Goal: Transaction & Acquisition: Purchase product/service

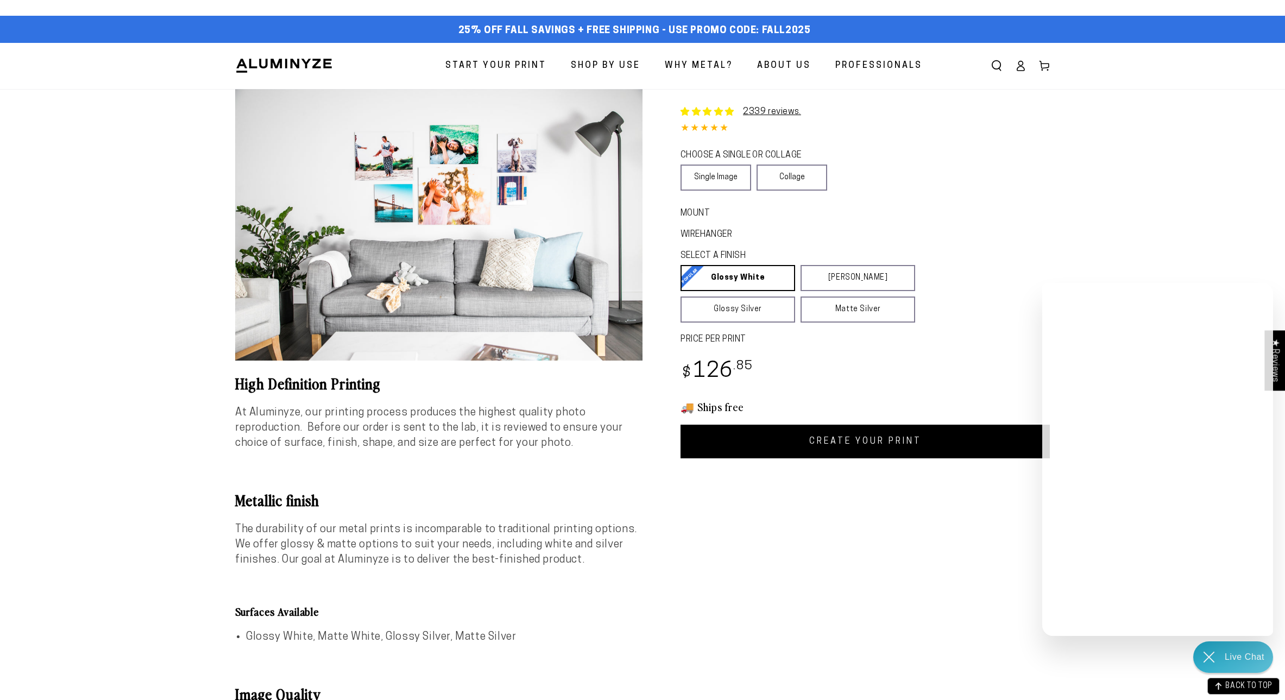
select select "**********"
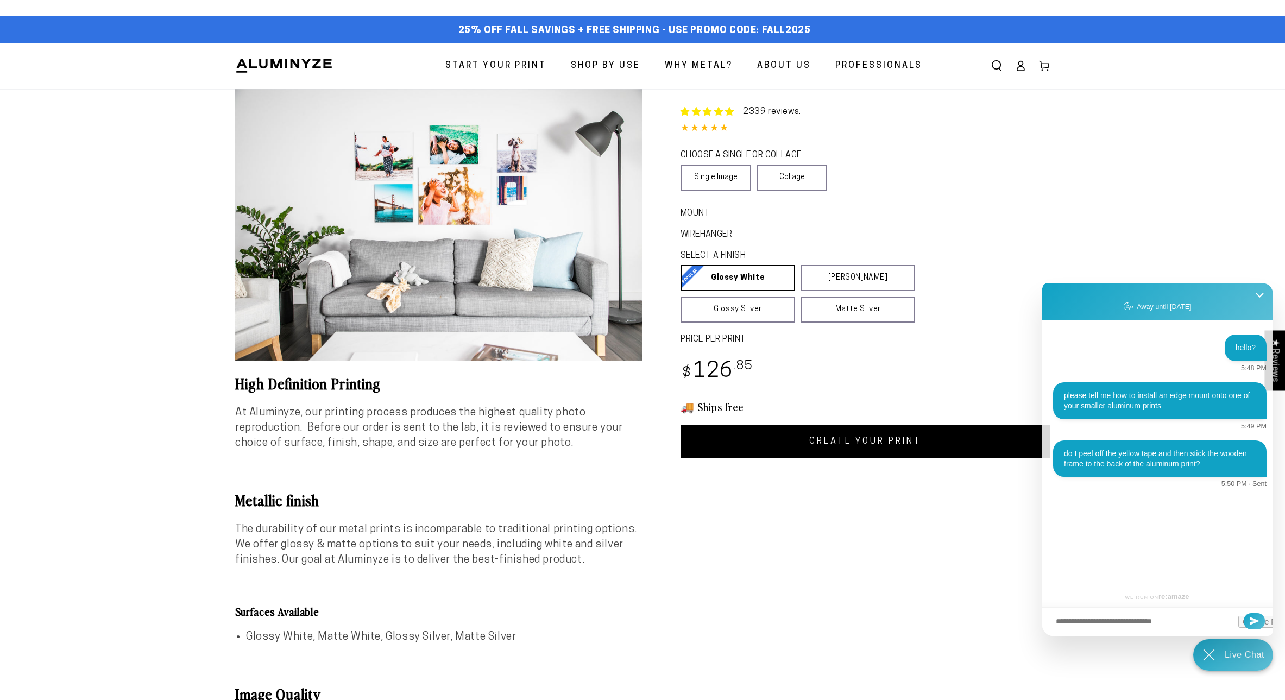
click at [1209, 653] on icon "Chat widget toggle" at bounding box center [1209, 655] width 32 height 32
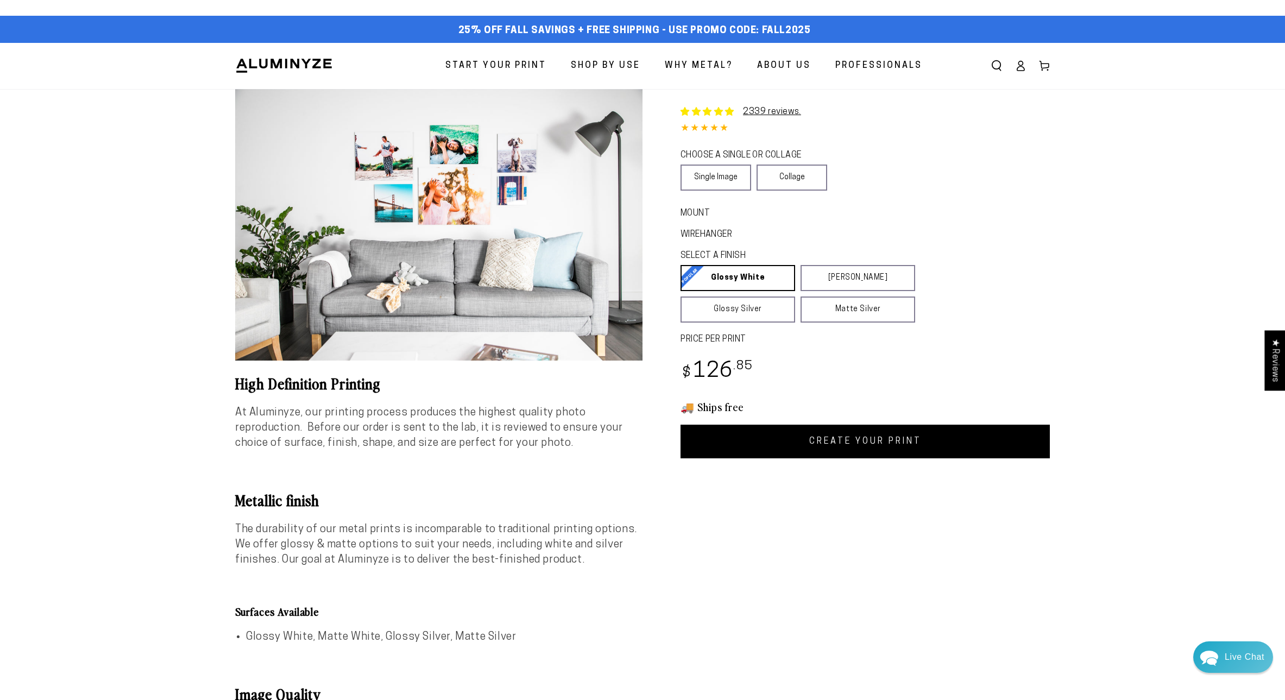
click at [1022, 68] on icon at bounding box center [1020, 65] width 11 height 11
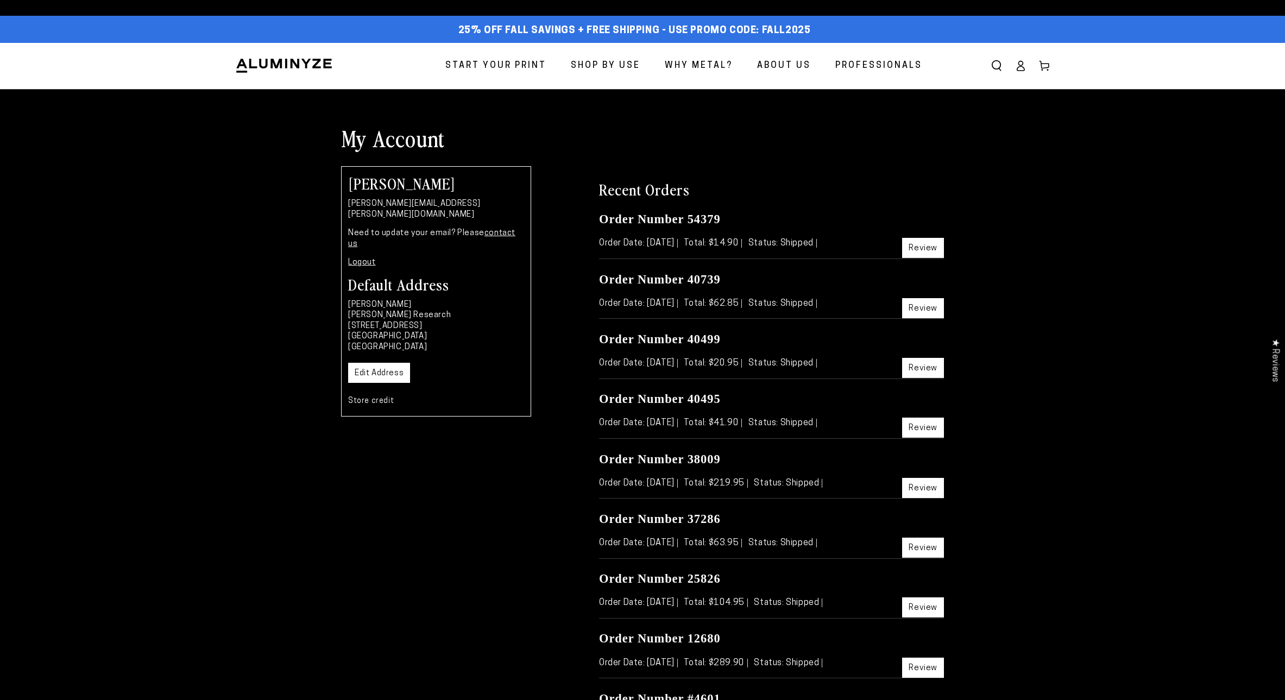
click at [535, 60] on span "Start Your Print" at bounding box center [495, 66] width 101 height 16
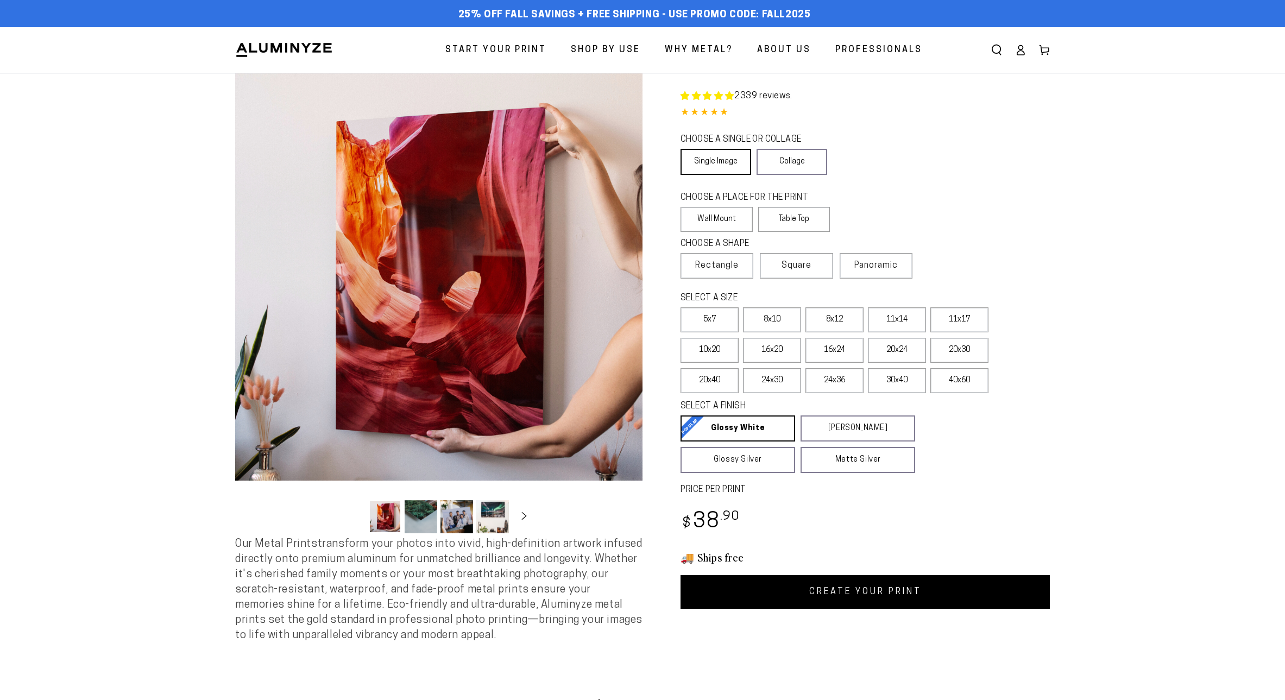
click at [726, 163] on link "Single Image" at bounding box center [716, 162] width 71 height 26
select select "**********"
click at [708, 213] on label "Wall Mount" at bounding box center [717, 219] width 72 height 25
click at [844, 317] on label "8x12" at bounding box center [835, 319] width 58 height 25
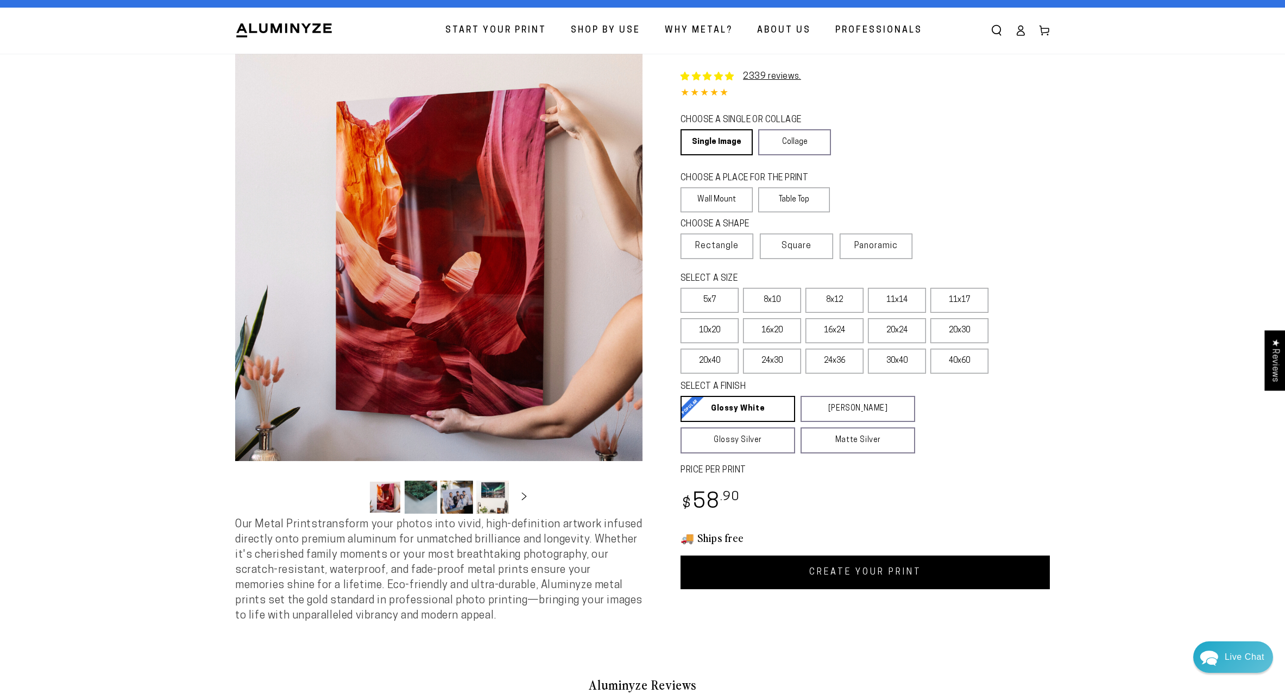
click at [802, 570] on link "CREATE YOUR PRINT" at bounding box center [865, 573] width 369 height 34
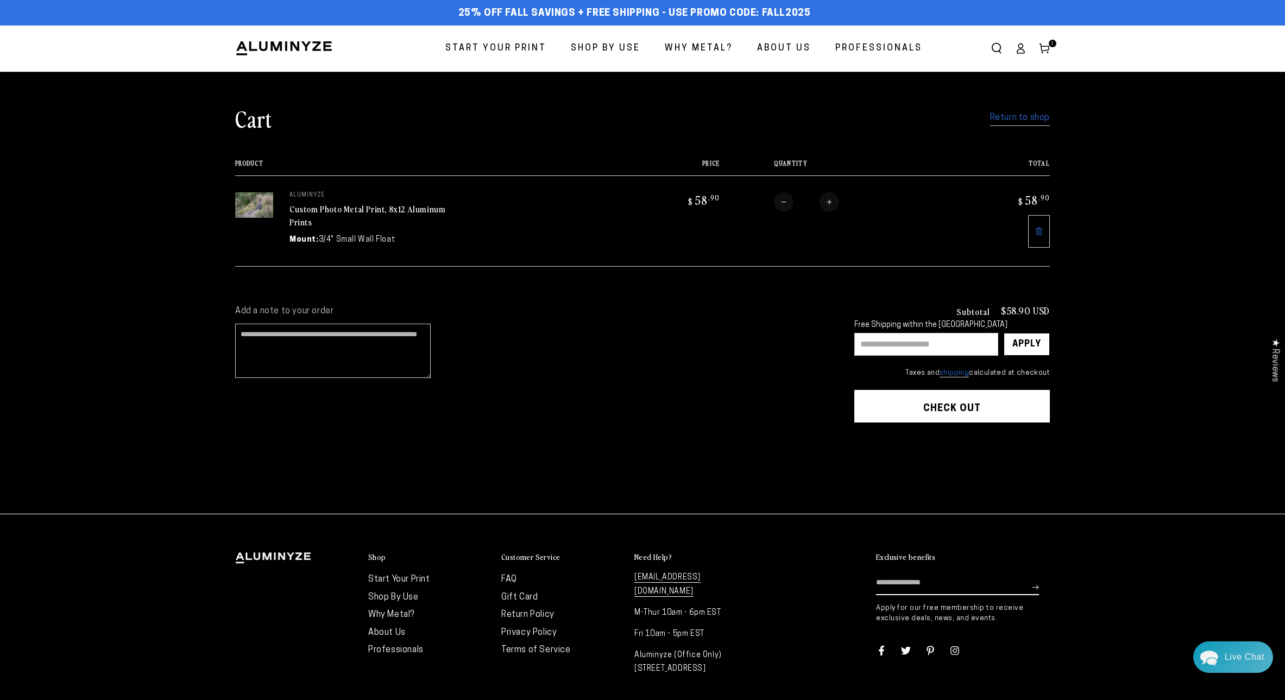
scroll to position [2, 1]
click at [948, 402] on button "Check out" at bounding box center [952, 406] width 196 height 33
